Goal: Task Accomplishment & Management: Use online tool/utility

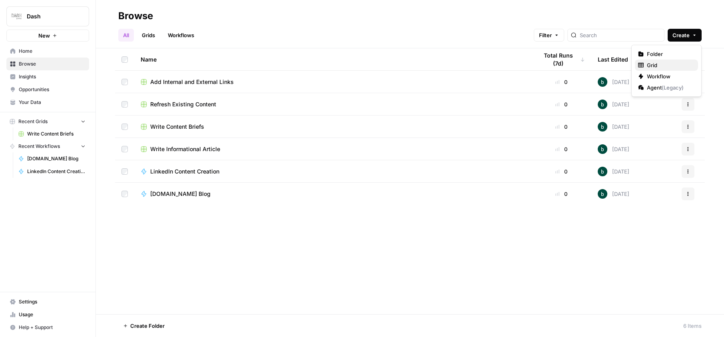
click at [656, 66] on span "Grid" at bounding box center [669, 65] width 45 height 8
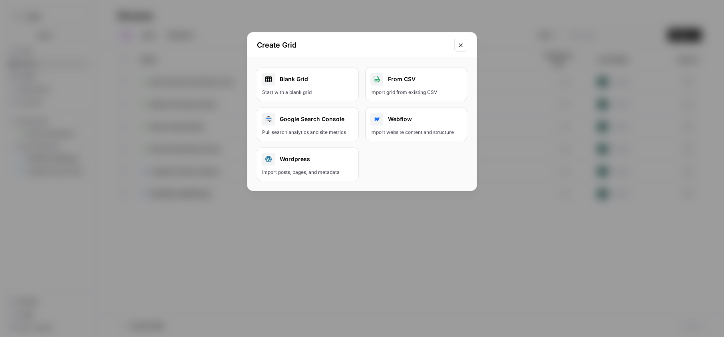
click at [460, 43] on icon "Close modal" at bounding box center [461, 45] width 6 height 6
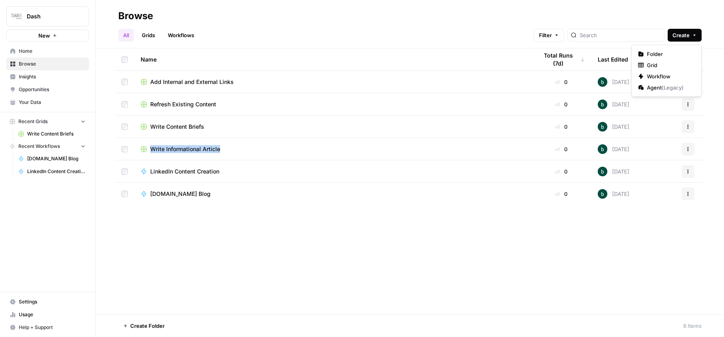
click at [683, 34] on span "Create" at bounding box center [681, 35] width 17 height 8
click at [659, 62] on span "Grid" at bounding box center [669, 65] width 45 height 8
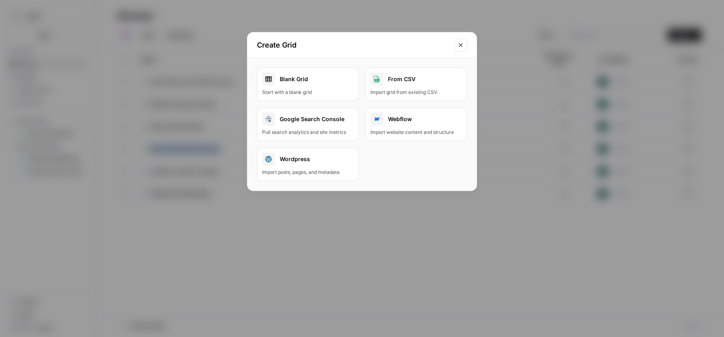
drag, startPoint x: 683, startPoint y: 34, endPoint x: 315, endPoint y: 86, distance: 371.4
click at [315, 86] on link "Blank Grid Start with a blank grid" at bounding box center [308, 85] width 102 height 34
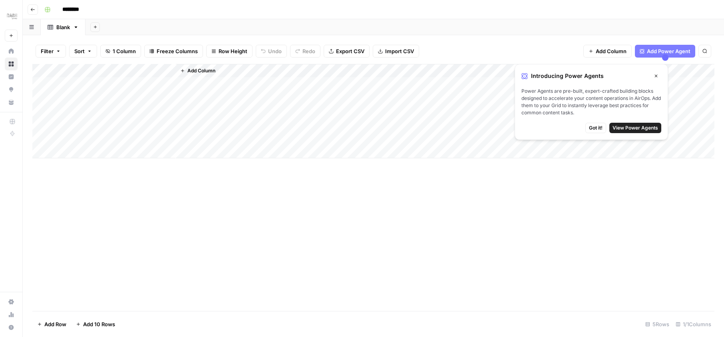
click at [651, 49] on span "Add Power Agent" at bounding box center [669, 51] width 44 height 8
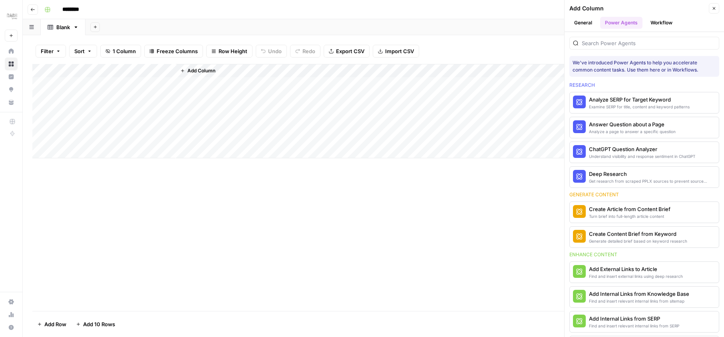
click at [584, 23] on button "General" at bounding box center [584, 23] width 28 height 12
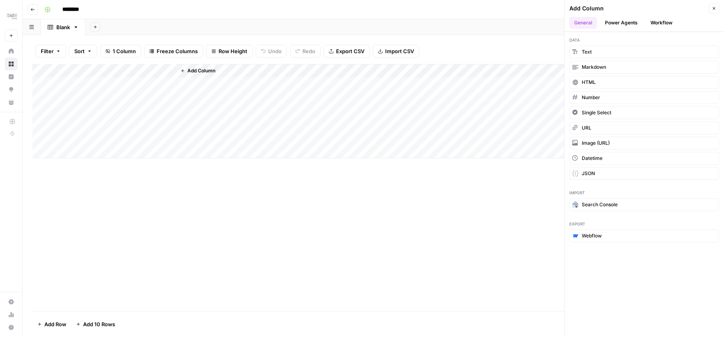
click at [94, 69] on div "Add Column" at bounding box center [373, 111] width 682 height 94
click at [89, 93] on input "Title" at bounding box center [108, 90] width 81 height 8
drag, startPoint x: 315, startPoint y: 86, endPoint x: 68, endPoint y: 92, distance: 247.1
click at [68, 92] on input "Title" at bounding box center [108, 90] width 81 height 8
type input "Article Topic"
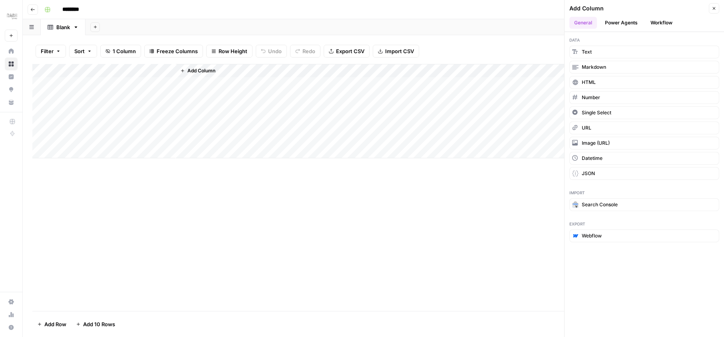
click at [214, 74] on button "Add Column" at bounding box center [198, 71] width 42 height 10
click at [622, 22] on button "Power Agents" at bounding box center [621, 23] width 42 height 12
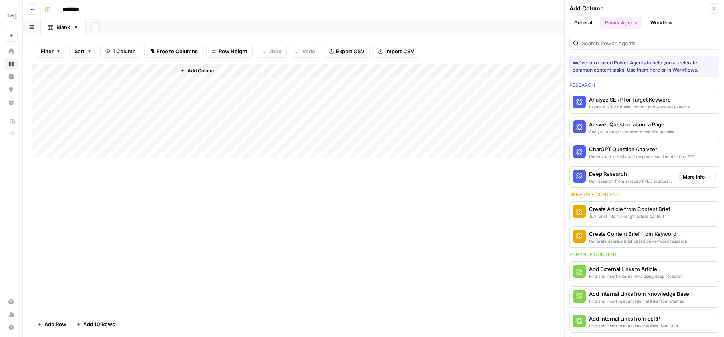
click at [621, 173] on div "Deep Research" at bounding box center [631, 174] width 84 height 8
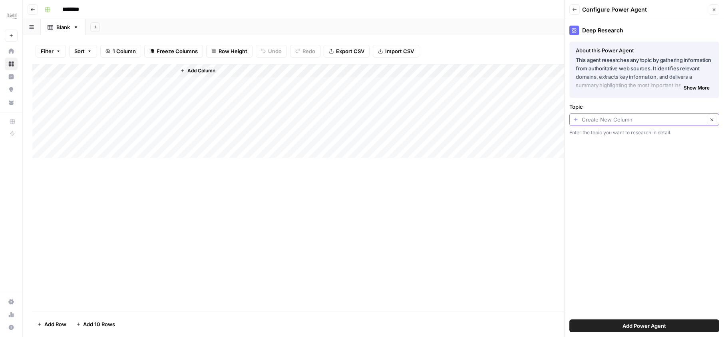
click at [626, 119] on input "Topic" at bounding box center [643, 120] width 123 height 8
type input "Create New Column"
click at [616, 230] on div "Deep Research About this Power Agent This agent researches any topic by gatheri…" at bounding box center [644, 178] width 159 height 318
click at [633, 324] on span "Add Power Agent" at bounding box center [645, 326] width 44 height 8
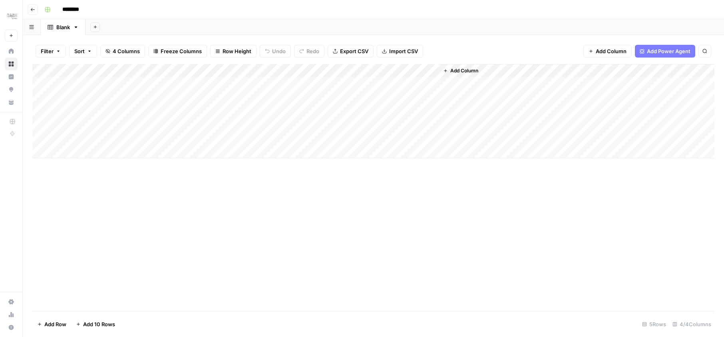
drag, startPoint x: 214, startPoint y: 74, endPoint x: 263, endPoint y: 71, distance: 48.5
click at [263, 71] on div "Add Column" at bounding box center [373, 111] width 682 height 94
click at [655, 54] on span "Add Power Agent" at bounding box center [669, 51] width 44 height 8
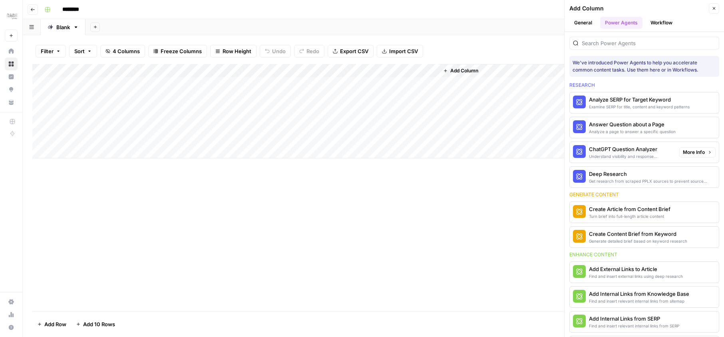
scroll to position [48, 0]
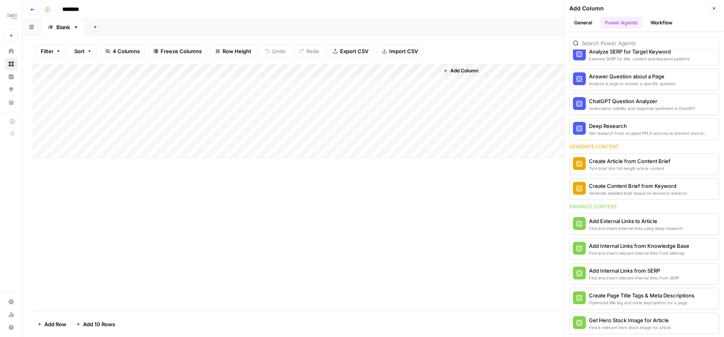
click at [235, 71] on div "Add Column" at bounding box center [373, 111] width 682 height 94
drag, startPoint x: 235, startPoint y: 71, endPoint x: 214, endPoint y: 156, distance: 88.0
click at [214, 156] on span "Filter" at bounding box center [226, 156] width 70 height 8
type input "Deep Research"
click at [198, 97] on div "is equal to" at bounding box center [224, 93] width 117 height 15
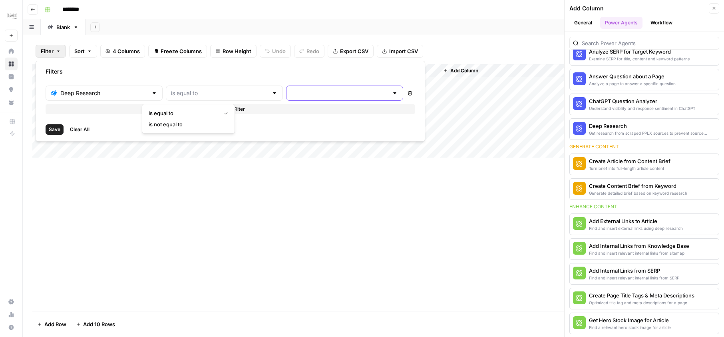
type input "is equal to"
click at [291, 95] on input "text" at bounding box center [339, 93] width 97 height 8
click at [185, 126] on div "Save Clear All" at bounding box center [230, 129] width 383 height 17
click at [223, 110] on span "Add Filter" at bounding box center [234, 109] width 22 height 7
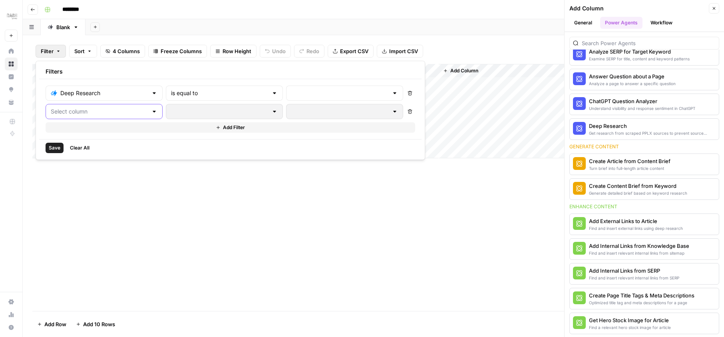
drag, startPoint x: 214, startPoint y: 156, endPoint x: 100, endPoint y: 109, distance: 124.2
click at [100, 109] on input "text" at bounding box center [99, 112] width 97 height 8
click at [271, 111] on div at bounding box center [274, 112] width 6 height 8
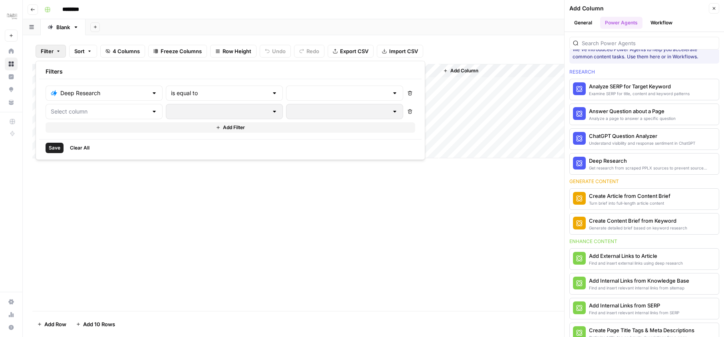
scroll to position [0, 0]
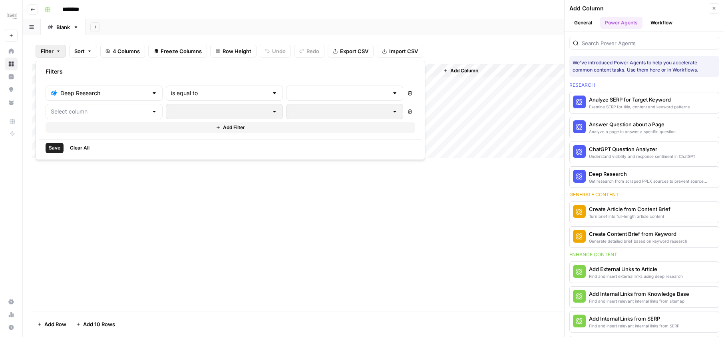
click at [444, 200] on div "Add Column" at bounding box center [373, 187] width 682 height 247
drag, startPoint x: 100, startPoint y: 109, endPoint x: 205, endPoint y: 222, distance: 155.0
click at [205, 222] on div "Add Column" at bounding box center [373, 187] width 682 height 247
click at [120, 244] on div "Add Column" at bounding box center [373, 187] width 682 height 247
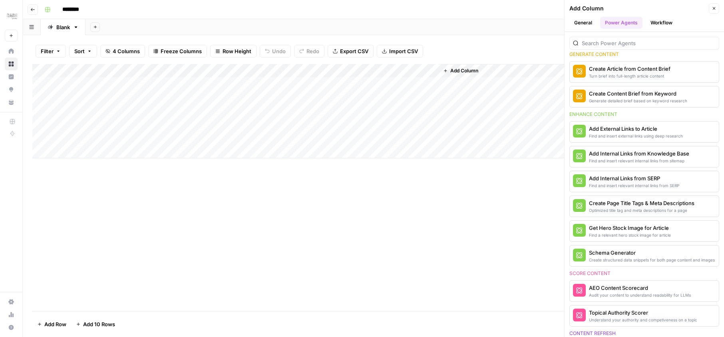
scroll to position [92, 0]
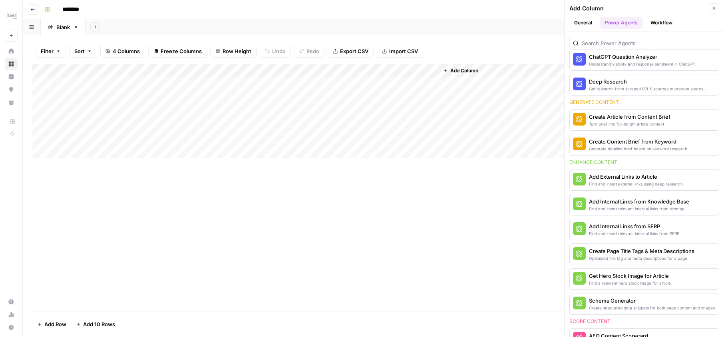
click at [662, 284] on div "Find a relevant hero stock image for article" at bounding box center [630, 283] width 82 height 6
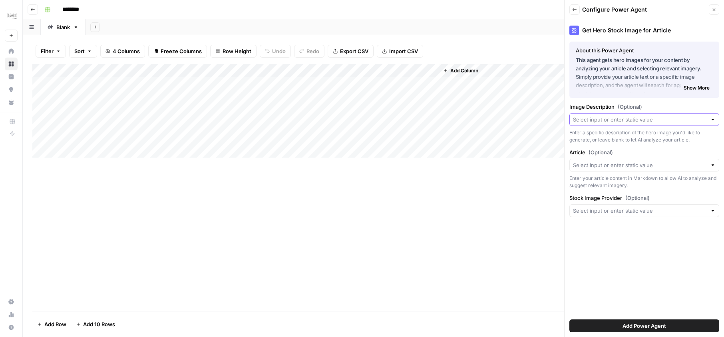
click at [698, 116] on input "Image Description (Optional)" at bounding box center [640, 120] width 134 height 8
click at [600, 257] on div "Get Hero Stock Image for Article About this Power Agent This agent gets hero im…" at bounding box center [644, 178] width 159 height 318
click at [632, 165] on input "Article (Optional)" at bounding box center [640, 165] width 134 height 8
drag, startPoint x: 205, startPoint y: 222, endPoint x: 598, endPoint y: 259, distance: 394.7
click at [598, 259] on div "Get Hero Stock Image for Article About this Power Agent This agent gets hero im…" at bounding box center [644, 178] width 159 height 318
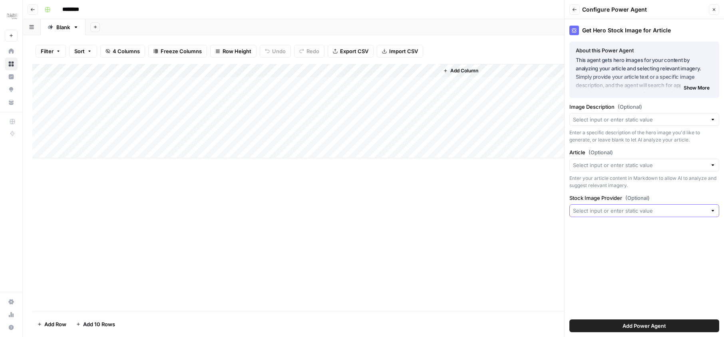
click at [614, 211] on input "Stock Image Provider (Optional)" at bounding box center [640, 211] width 134 height 8
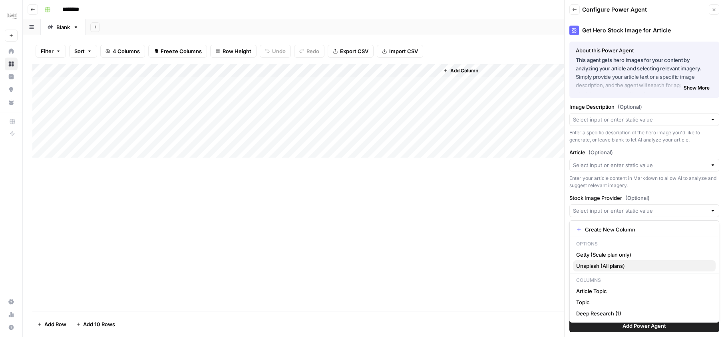
click at [612, 267] on span "Unsplash (All plans)" at bounding box center [642, 266] width 133 height 8
type input "Unsplash (All plans)"
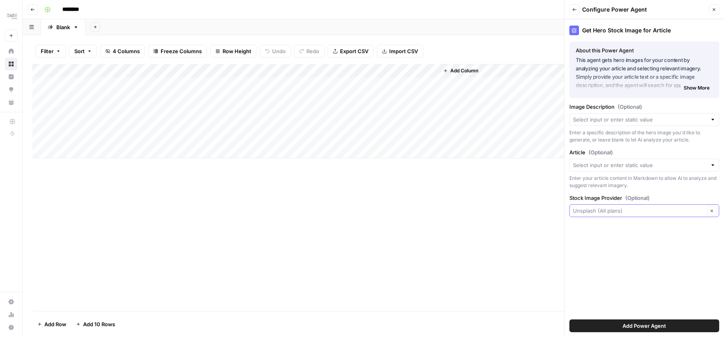
click at [630, 207] on input "Stock Image Provider (Optional)" at bounding box center [638, 211] width 131 height 8
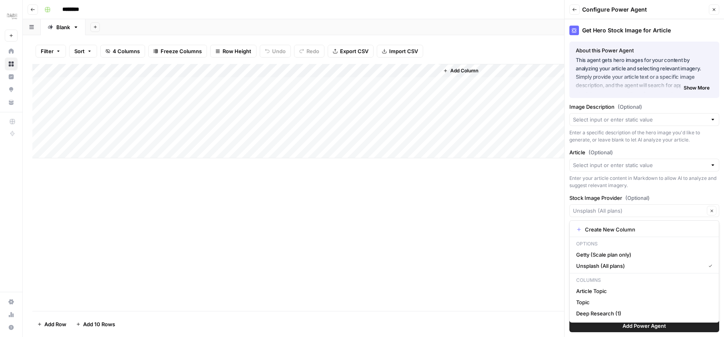
type input "Unsplash (All plans)"
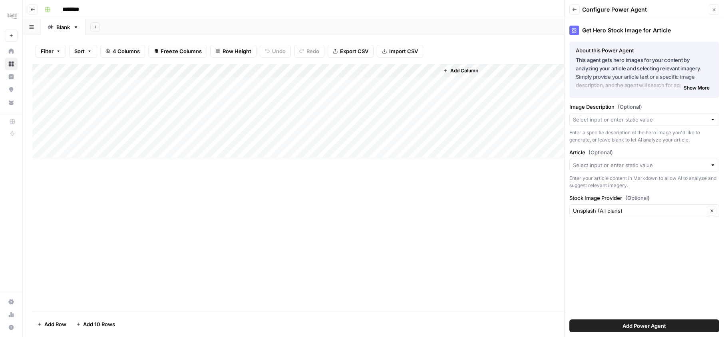
click at [508, 214] on div "Add Column" at bounding box center [373, 187] width 682 height 247
drag, startPoint x: 598, startPoint y: 259, endPoint x: 695, endPoint y: 209, distance: 109.2
click at [695, 209] on input "Stock Image Provider (Optional)" at bounding box center [638, 211] width 131 height 8
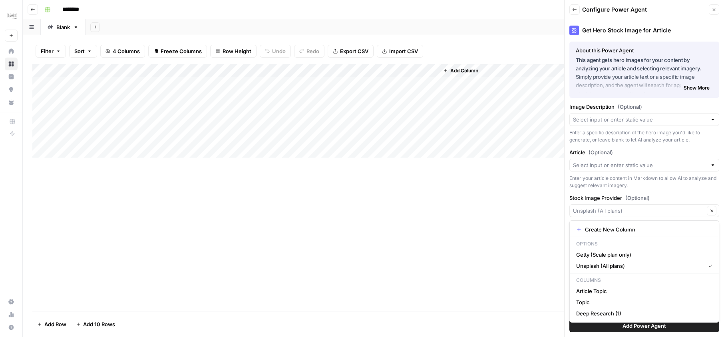
type input "Unsplash (All plans)"
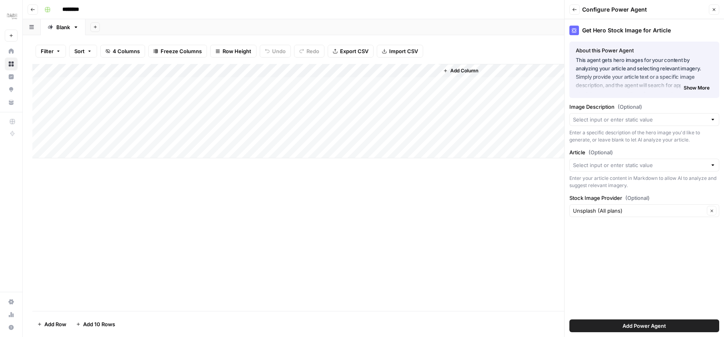
click at [714, 8] on icon "button" at bounding box center [714, 9] width 5 height 5
